Goal: Download file/media

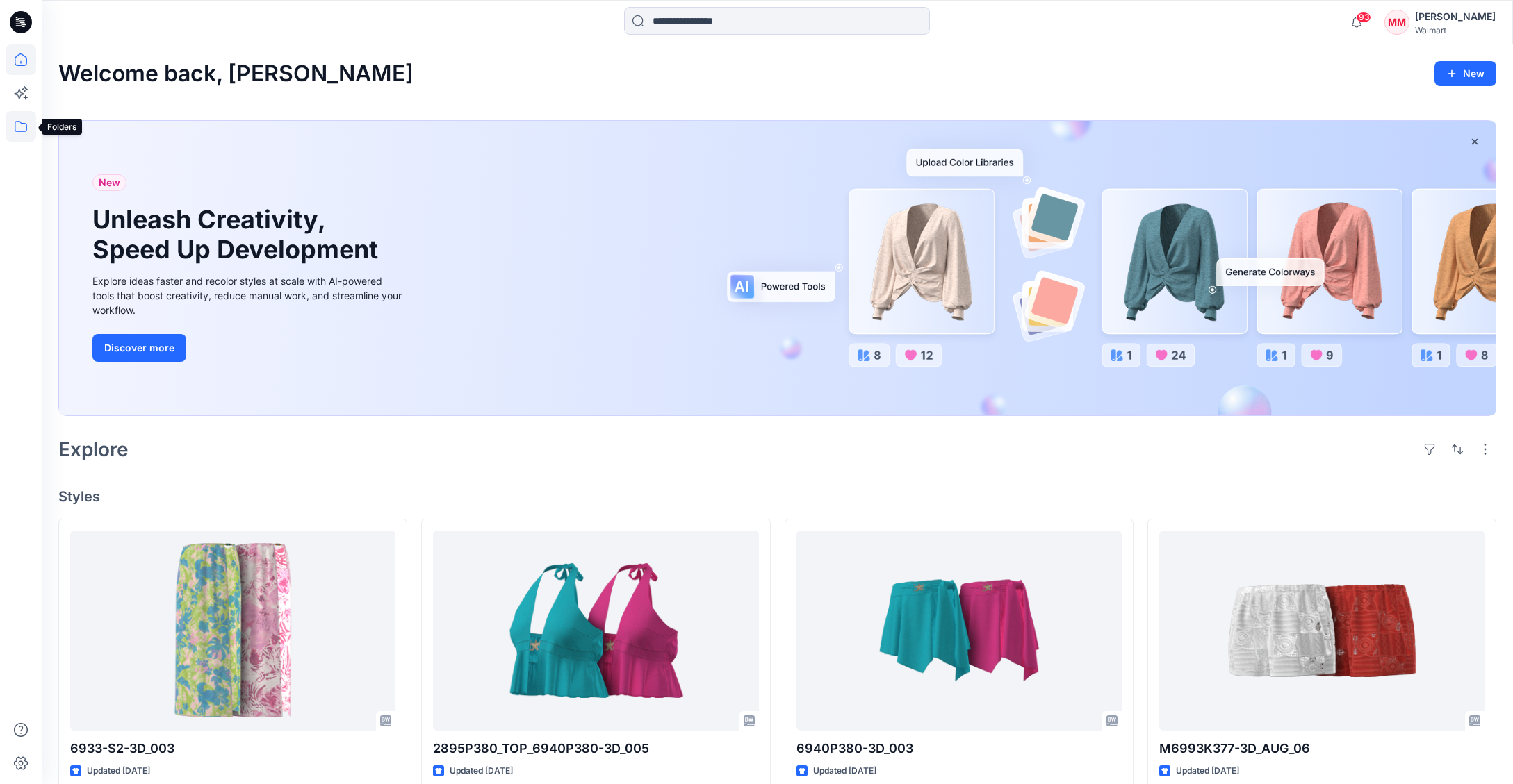
drag, startPoint x: 23, startPoint y: 126, endPoint x: 31, endPoint y: 131, distance: 9.4
click at [23, 126] on icon at bounding box center [21, 126] width 31 height 31
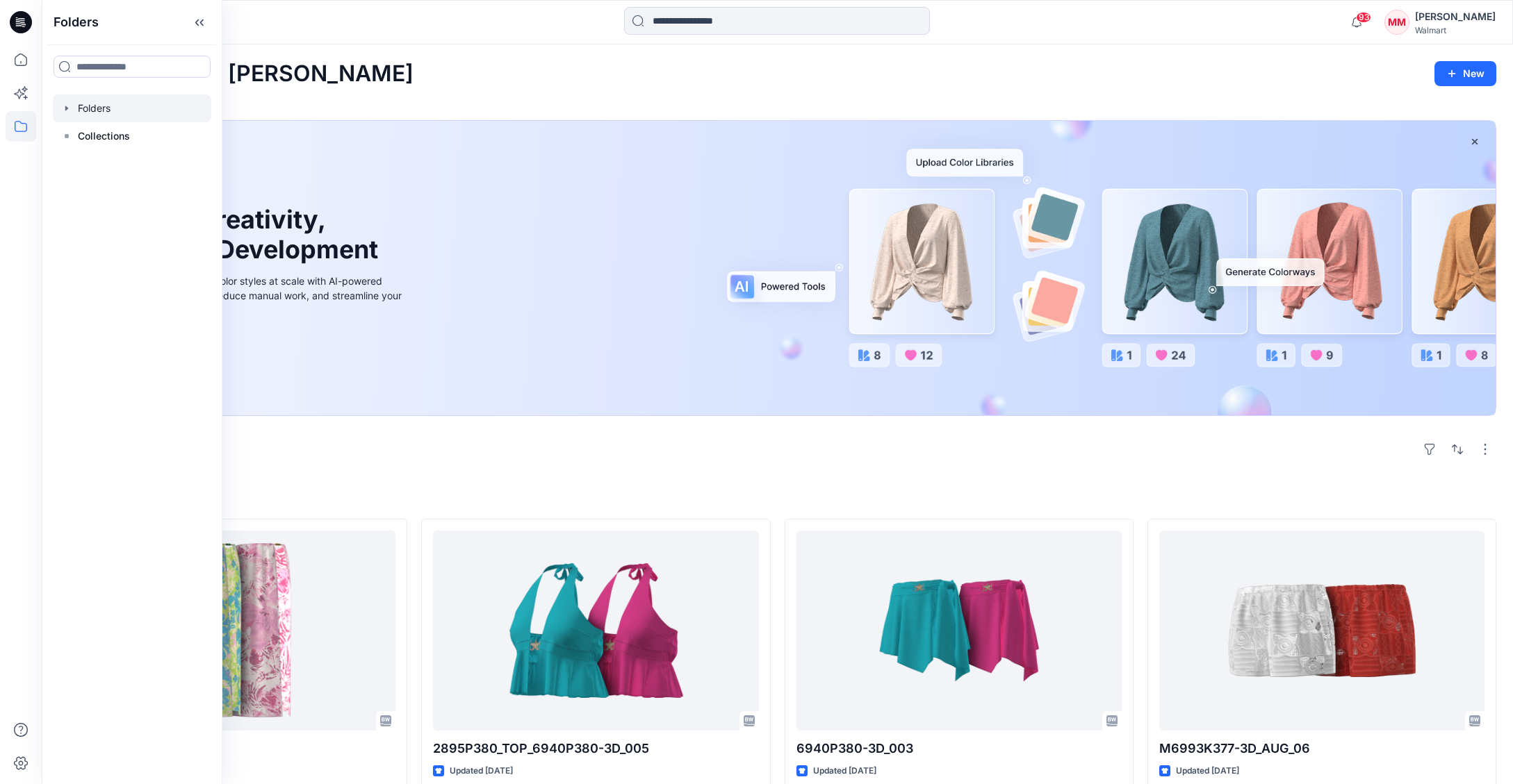
drag, startPoint x: 65, startPoint y: 106, endPoint x: 73, endPoint y: 114, distance: 11.3
click at [65, 106] on icon "button" at bounding box center [66, 107] width 3 height 5
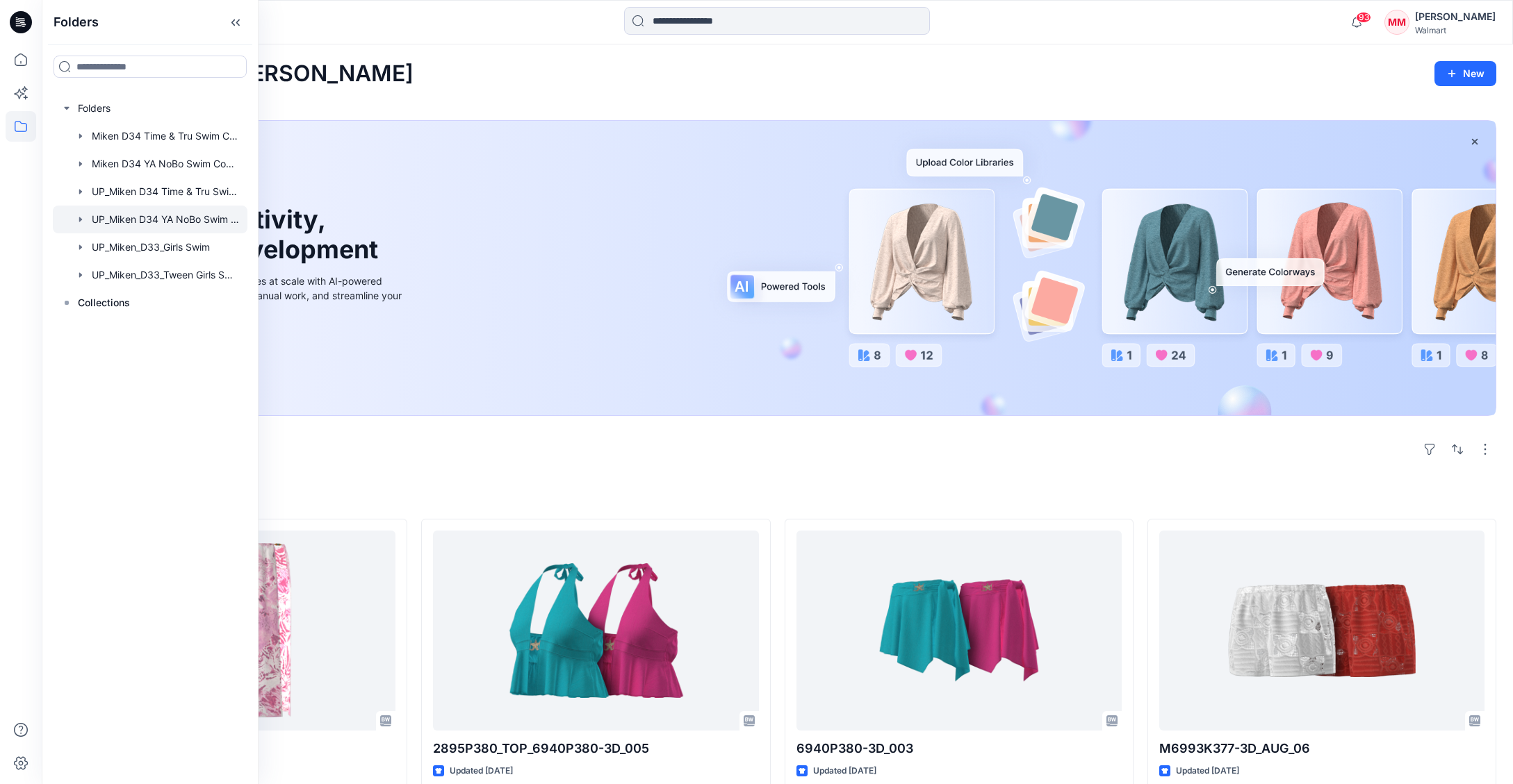
click at [200, 219] on div at bounding box center [150, 219] width 194 height 28
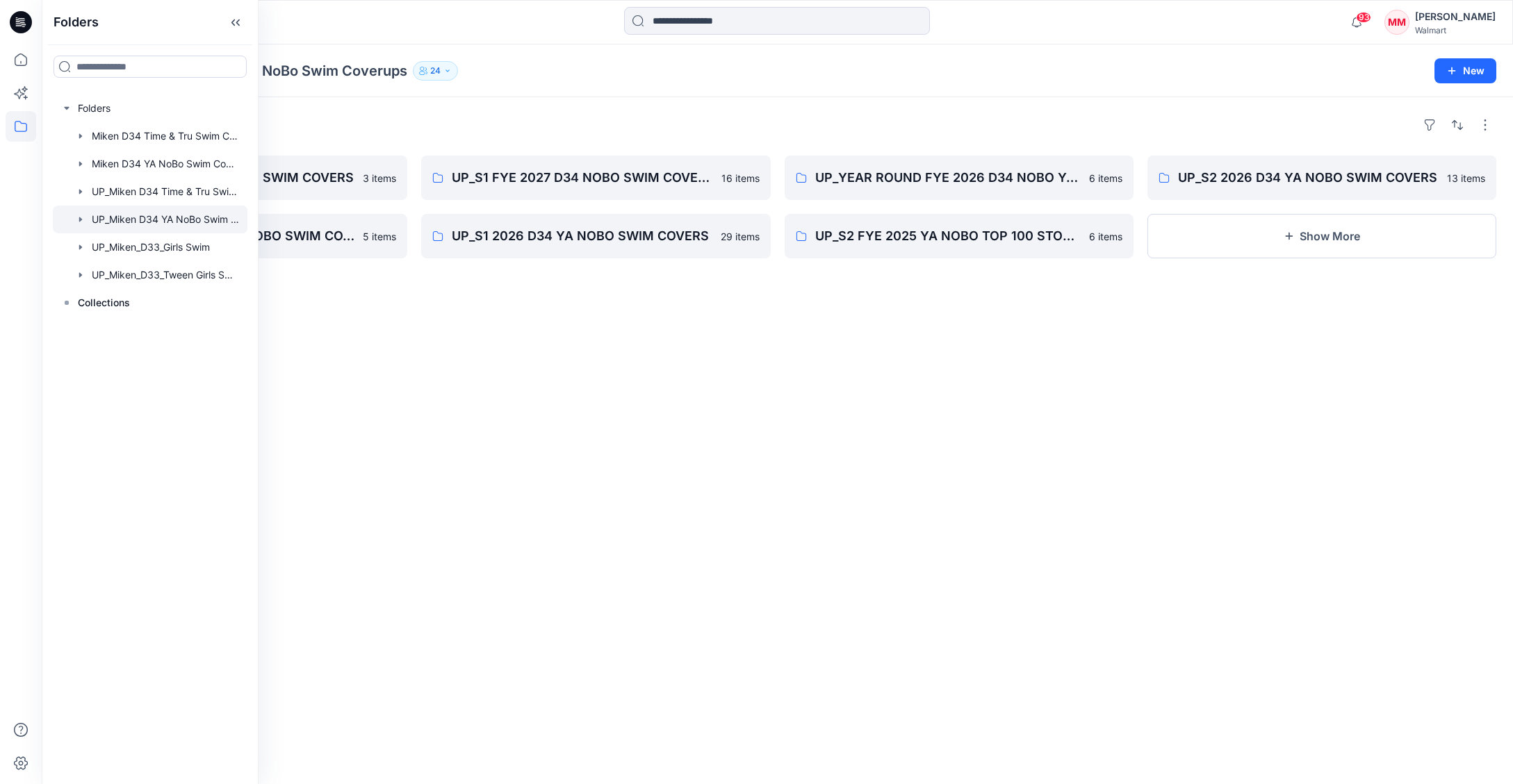
click at [621, 114] on div "Folders" at bounding box center [777, 124] width 1438 height 22
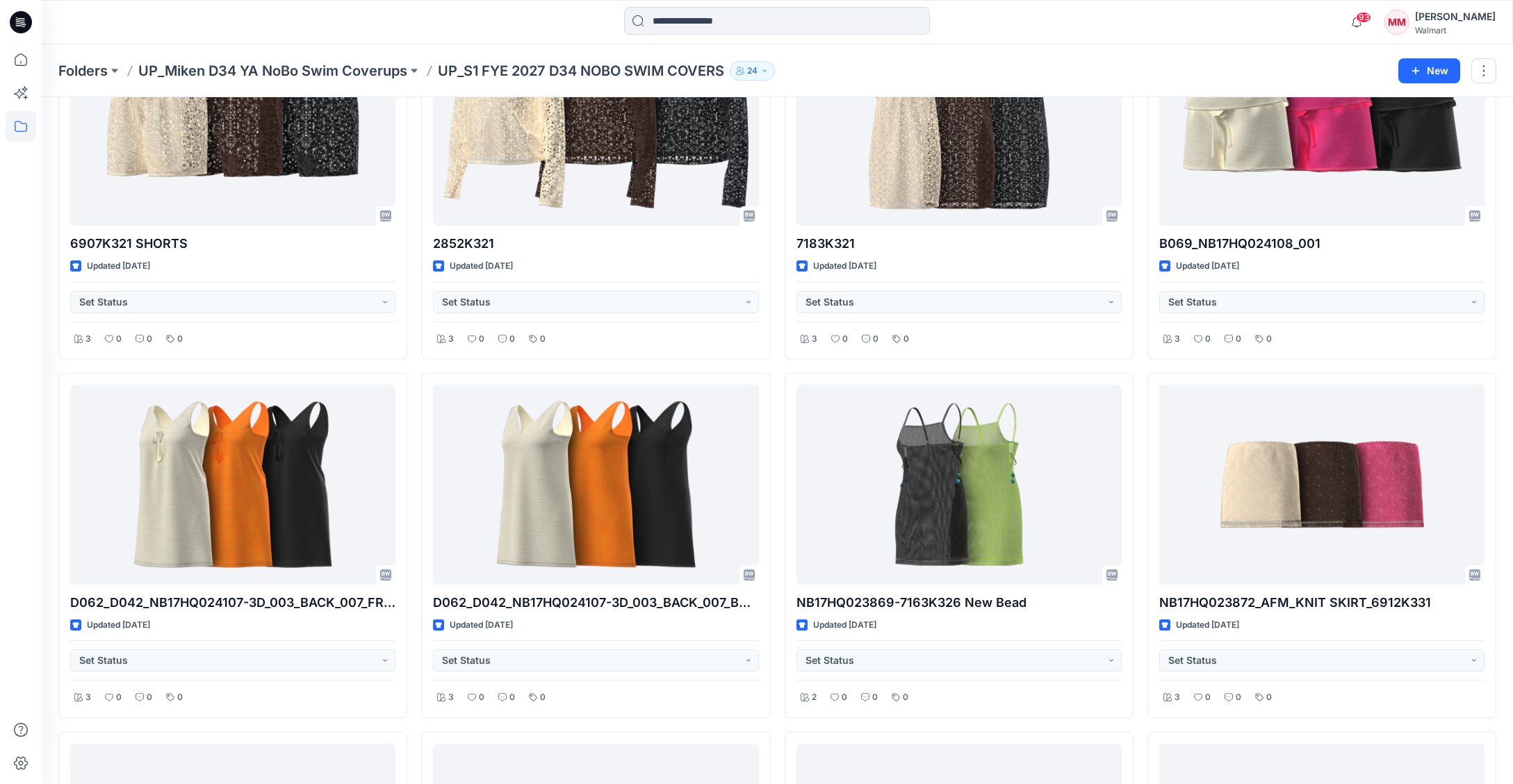
scroll to position [501, 0]
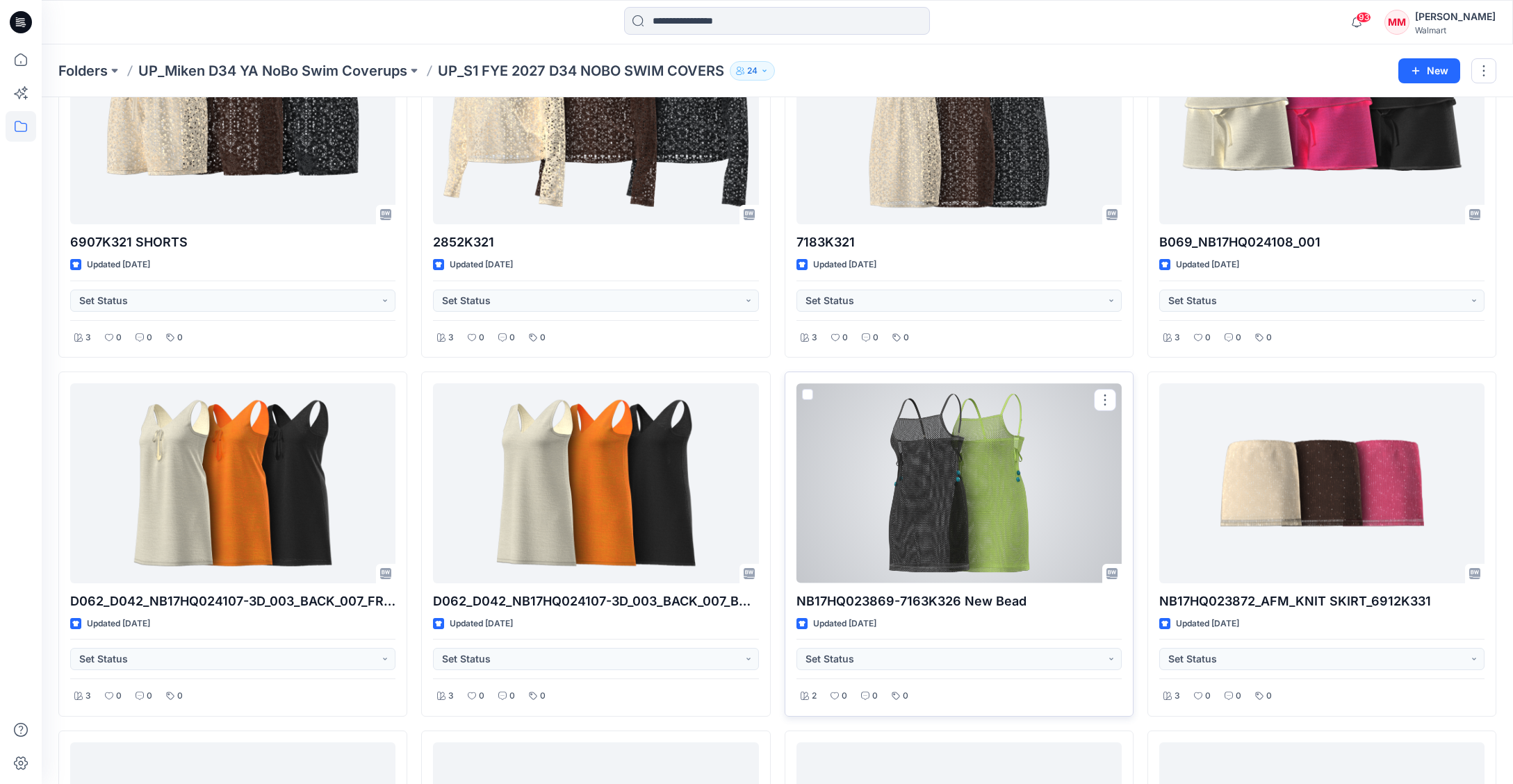
click at [989, 482] on div at bounding box center [959, 482] width 325 height 199
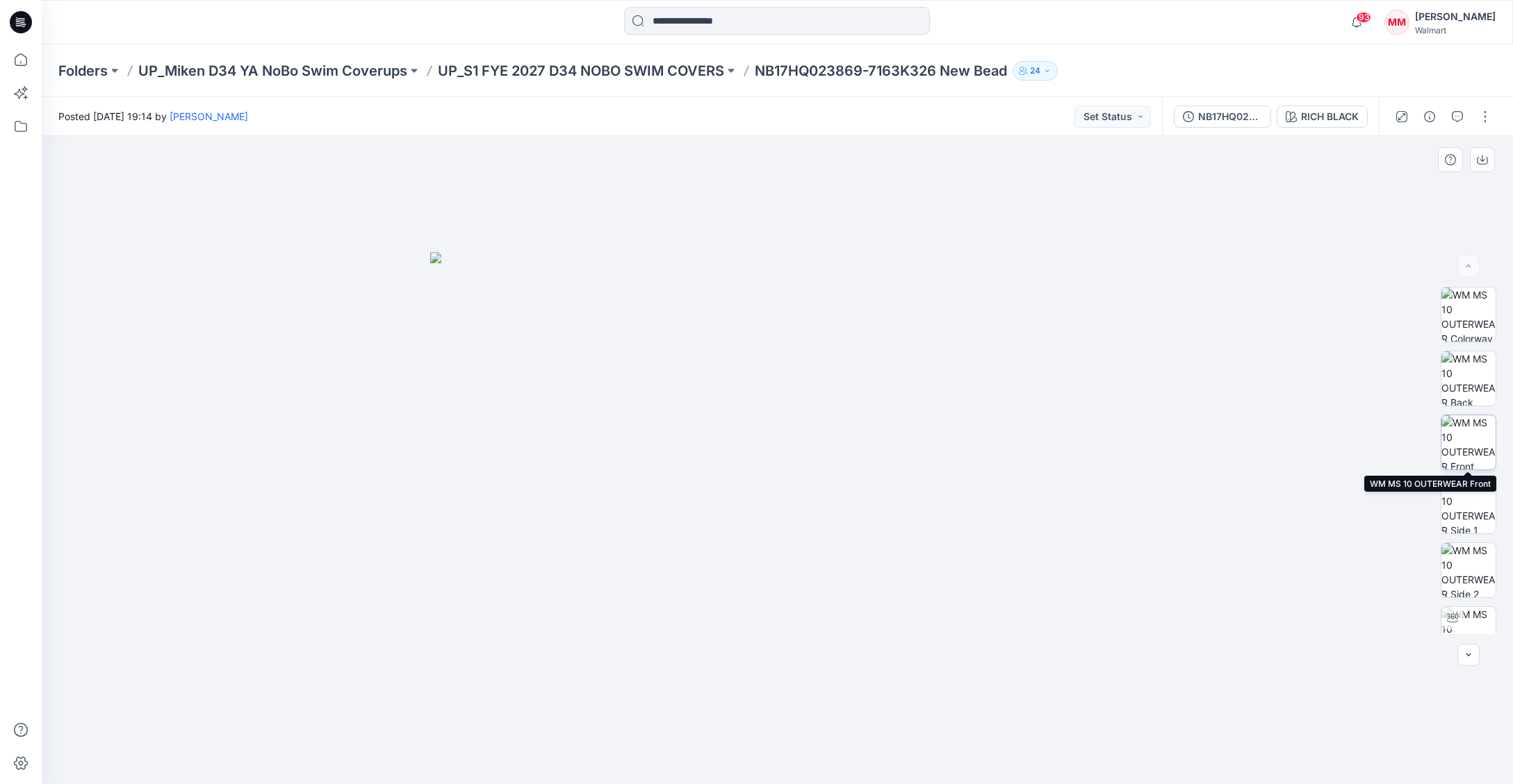
click at [1463, 439] on img at bounding box center [1468, 442] width 55 height 55
click at [1463, 510] on img at bounding box center [1468, 507] width 55 height 55
click at [1476, 380] on img at bounding box center [1468, 379] width 55 height 55
drag, startPoint x: 822, startPoint y: 253, endPoint x: 1094, endPoint y: 168, distance: 285.0
click at [1094, 168] on img at bounding box center [777, 437] width 695 height 695
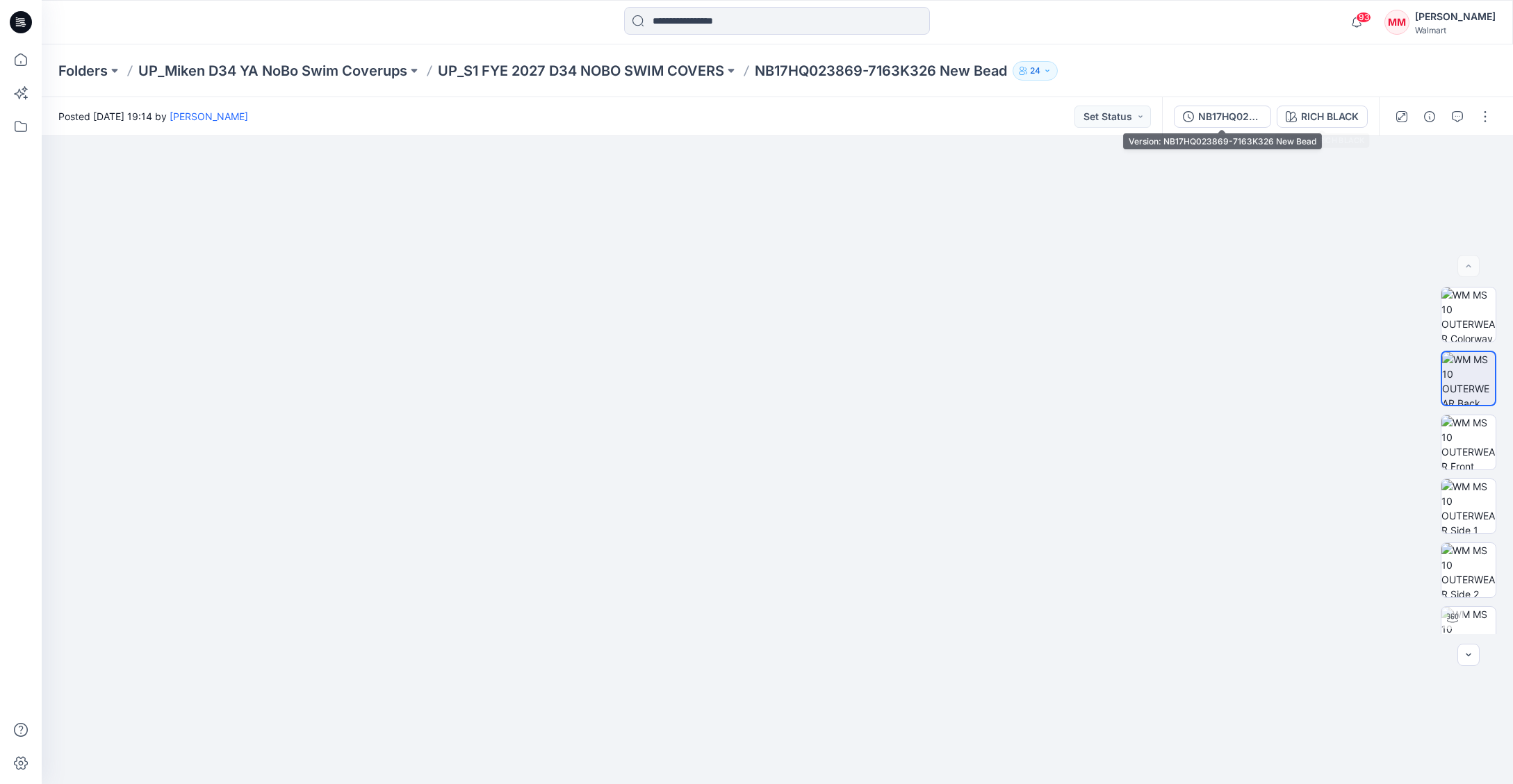
click at [1237, 114] on div "NB17HQ023869-7163K326 New Bead" at bounding box center [1229, 116] width 64 height 15
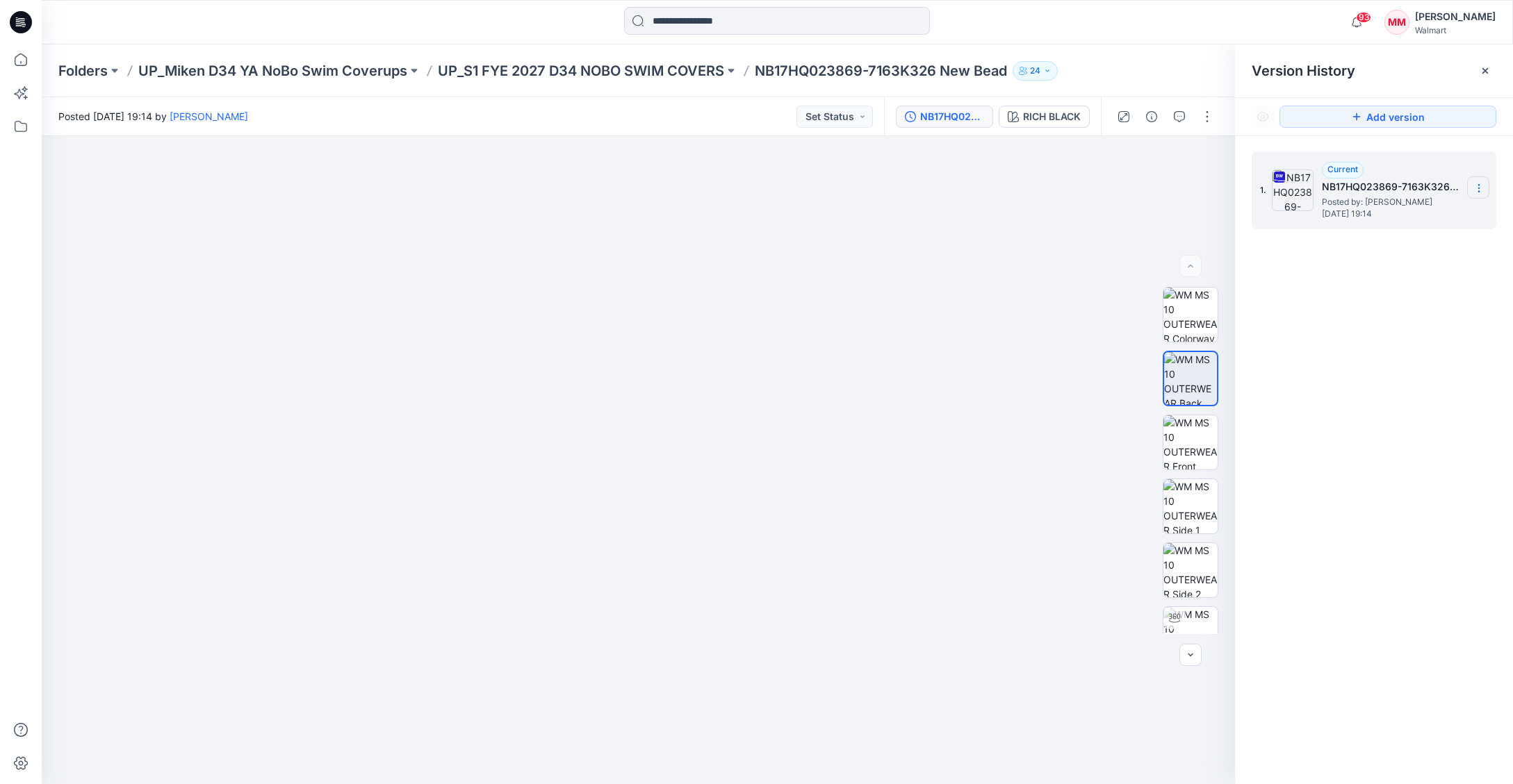
click at [1478, 189] on icon at bounding box center [1478, 188] width 11 height 11
click at [1430, 217] on span "Download Source BW File" at bounding box center [1408, 215] width 116 height 16
